Goal: Task Accomplishment & Management: Complete application form

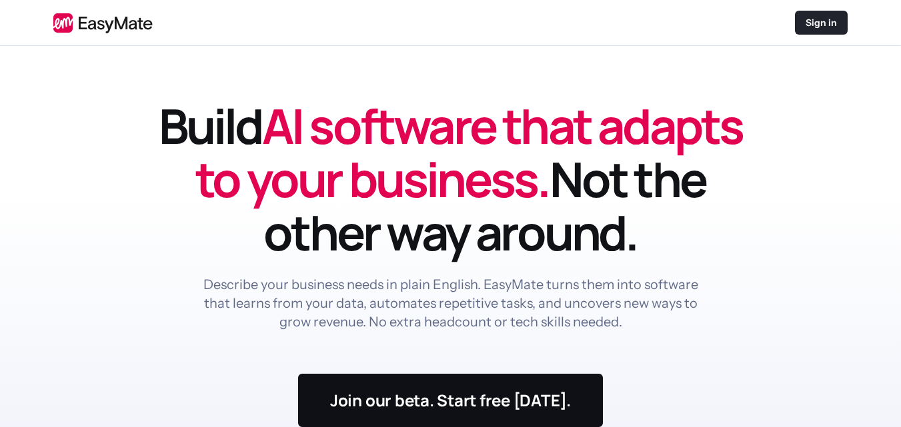
click at [815, 23] on p "Sign in" at bounding box center [820, 22] width 31 height 13
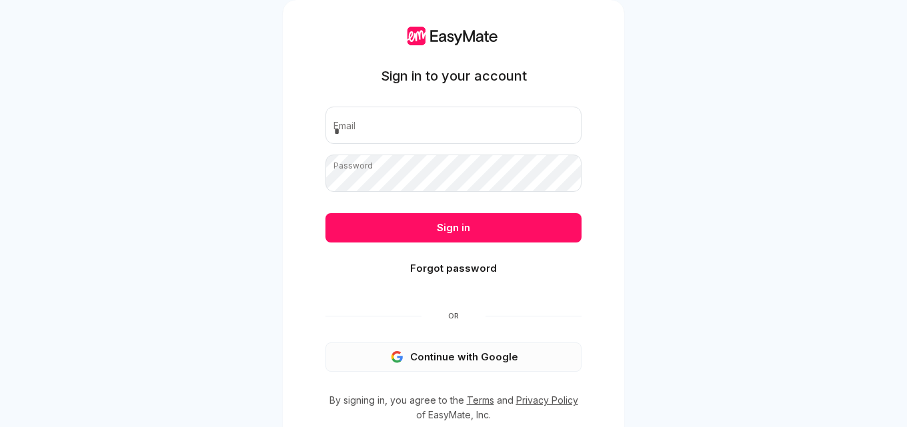
click at [439, 350] on button "Continue with Google" at bounding box center [453, 357] width 256 height 29
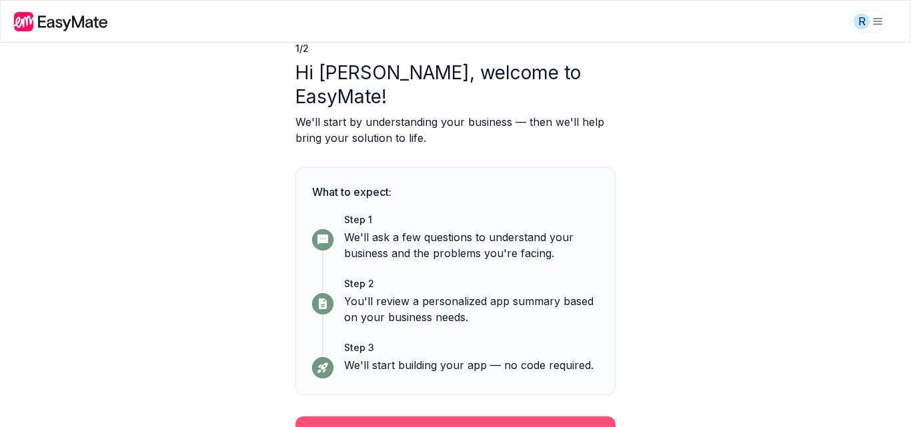
click at [422, 417] on button "Continue" at bounding box center [455, 434] width 320 height 35
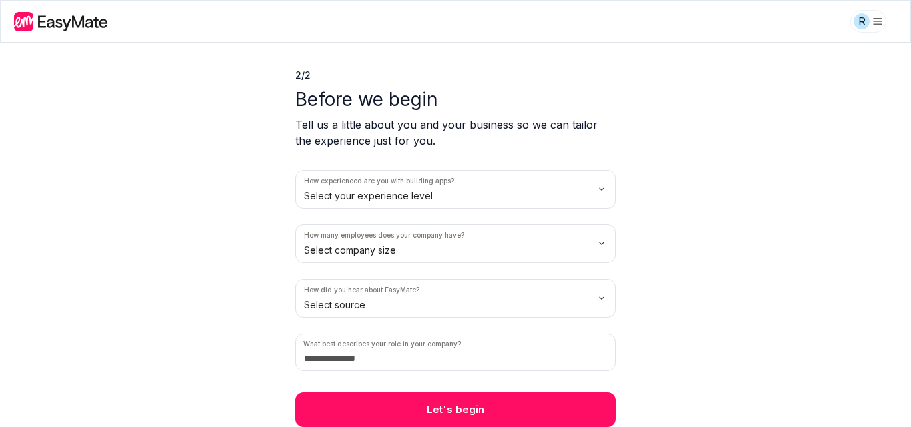
click at [369, 187] on html "R 2 / 2 Before we begin Tell us a little about you and your business so we can …" at bounding box center [455, 213] width 911 height 427
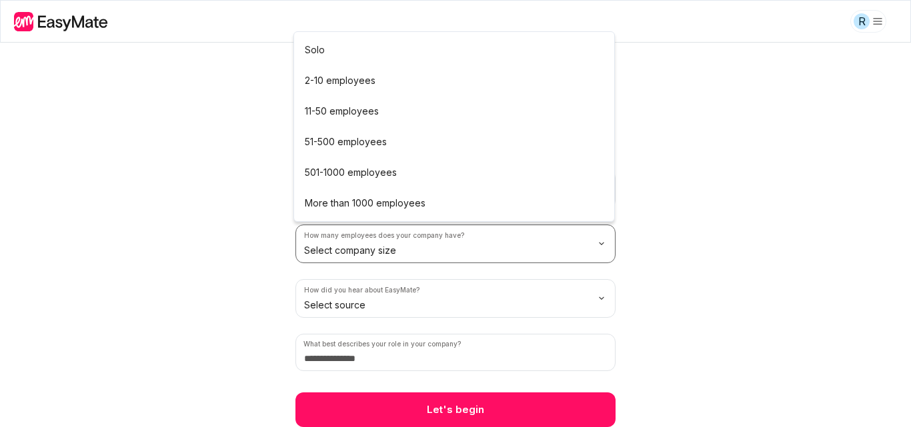
click at [364, 253] on html "R 2 / 2 Before we begin Tell us a little about you and your business so we can …" at bounding box center [455, 213] width 911 height 427
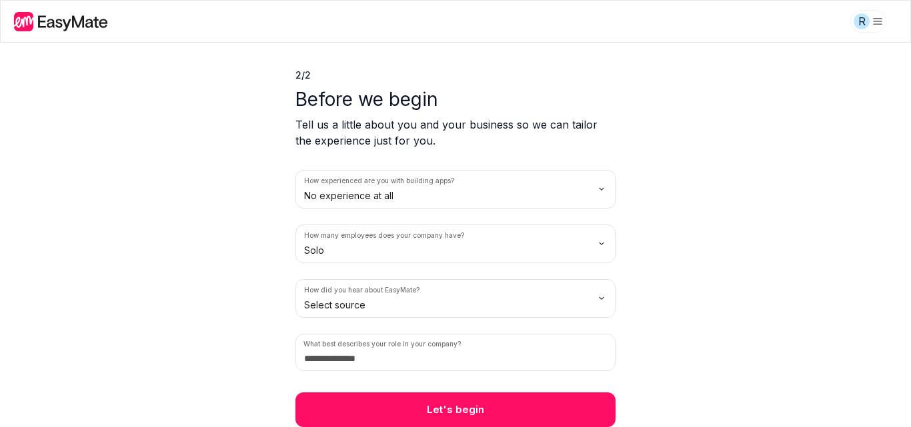
click at [374, 298] on html "R 2 / 2 Before we begin Tell us a little about you and your business so we can …" at bounding box center [455, 213] width 911 height 427
click at [371, 353] on input at bounding box center [455, 352] width 320 height 37
type input "*"
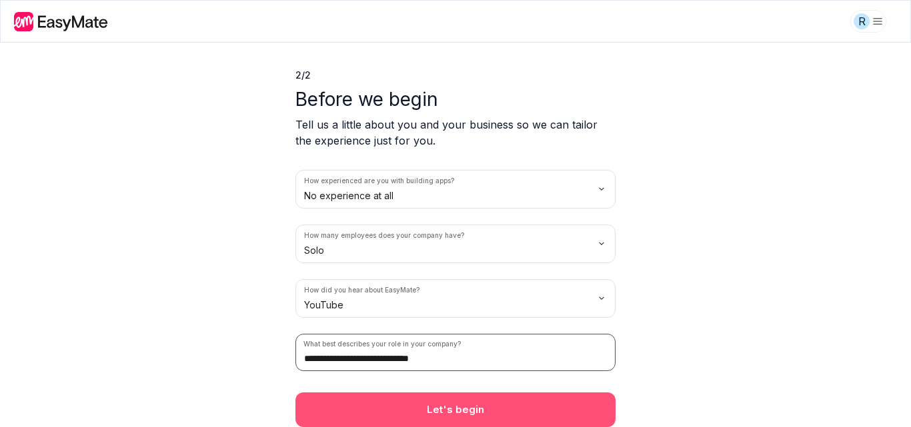
type input "**********"
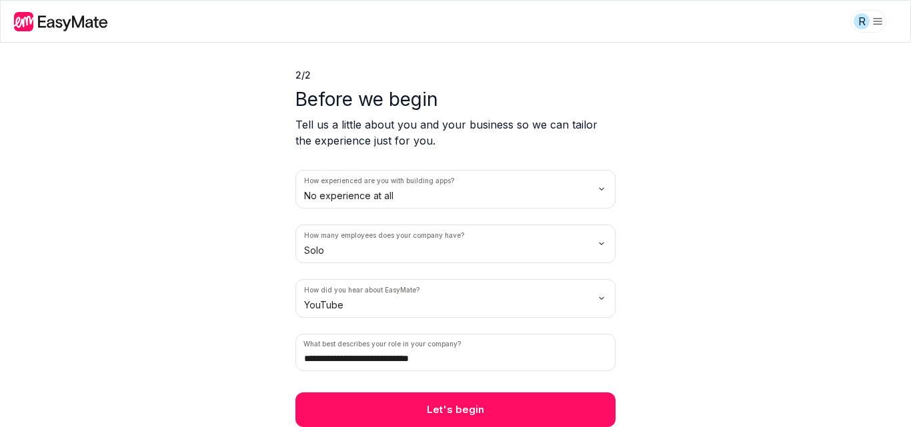
drag, startPoint x: 445, startPoint y: 404, endPoint x: 545, endPoint y: 337, distance: 120.2
click at [445, 405] on button "Let's begin" at bounding box center [455, 410] width 320 height 35
